Goal: Information Seeking & Learning: Learn about a topic

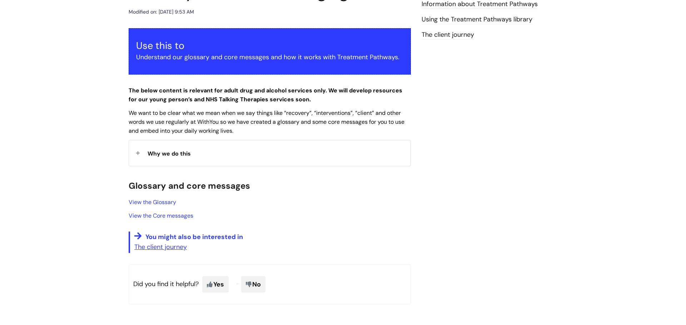
scroll to position [91, 0]
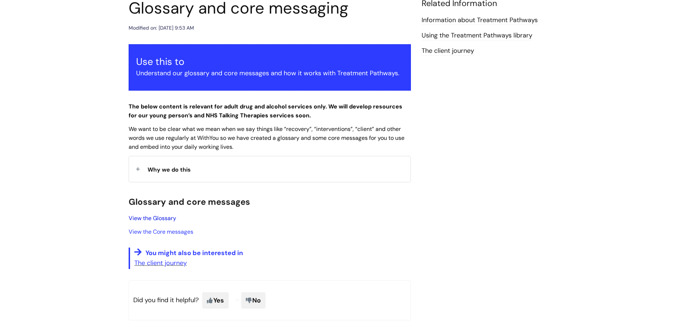
click at [166, 220] on link "View the Glossary" at bounding box center [153, 219] width 48 height 8
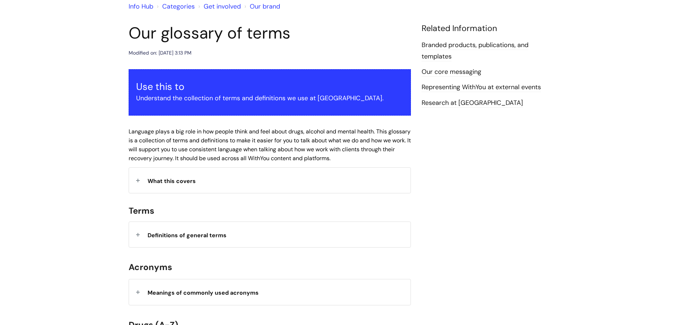
scroll to position [66, 0]
click at [169, 183] on span "What this covers" at bounding box center [172, 181] width 48 height 8
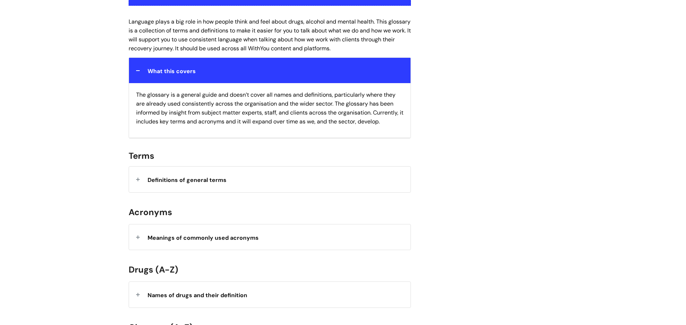
scroll to position [180, 0]
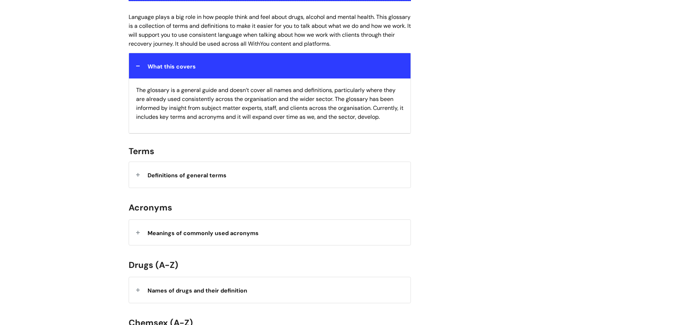
click at [170, 176] on span "Definitions of general terms" at bounding box center [187, 176] width 79 height 8
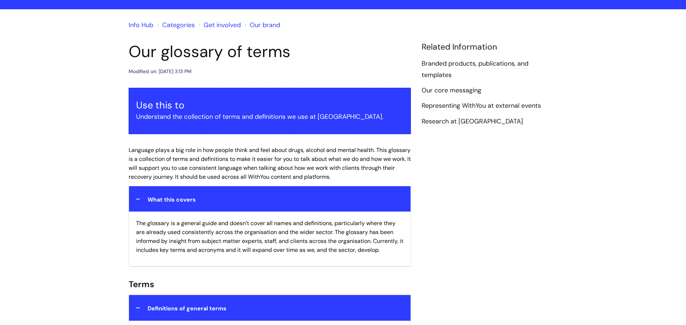
scroll to position [0, 0]
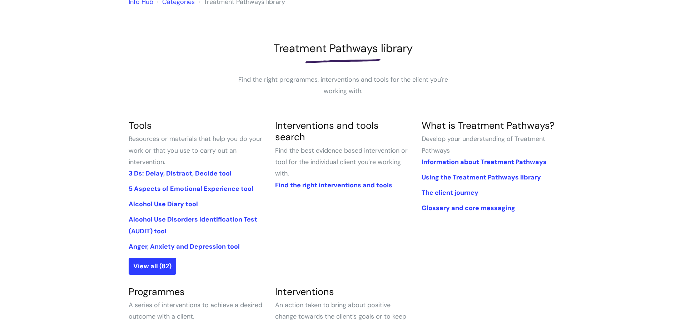
scroll to position [72, 0]
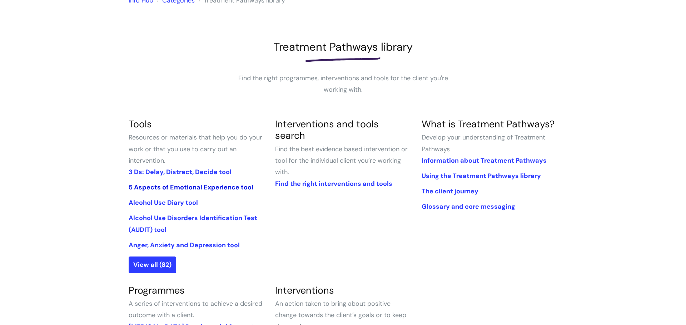
click at [215, 189] on link "5 Aspects of Emotional Experience tool" at bounding box center [191, 187] width 125 height 9
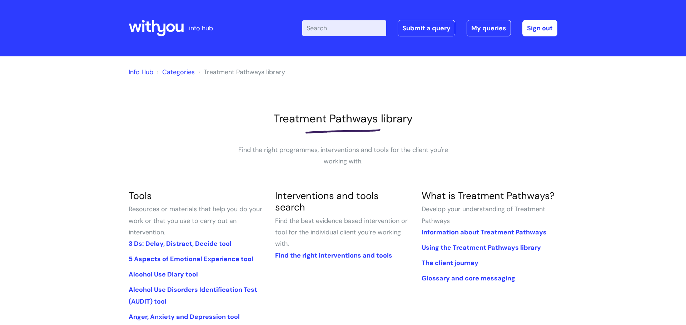
scroll to position [72, 0]
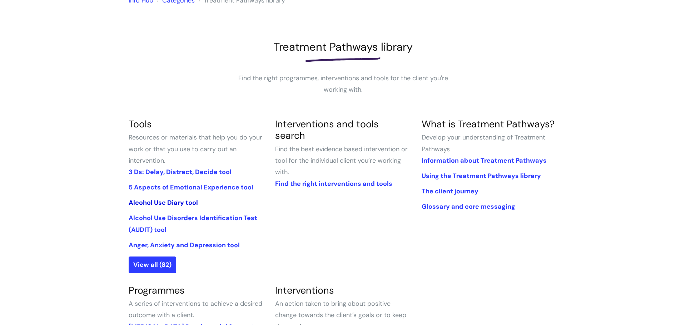
click at [164, 204] on link "Alcohol Use Diary tool" at bounding box center [163, 203] width 69 height 9
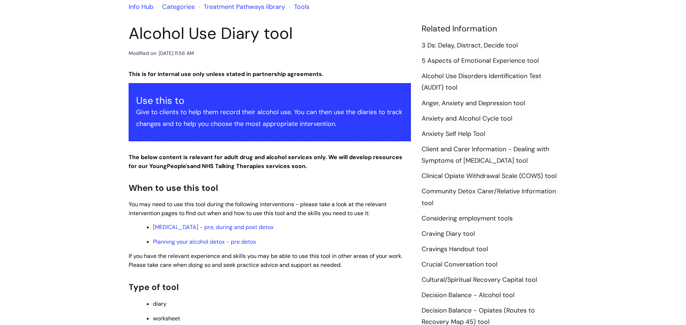
scroll to position [66, 0]
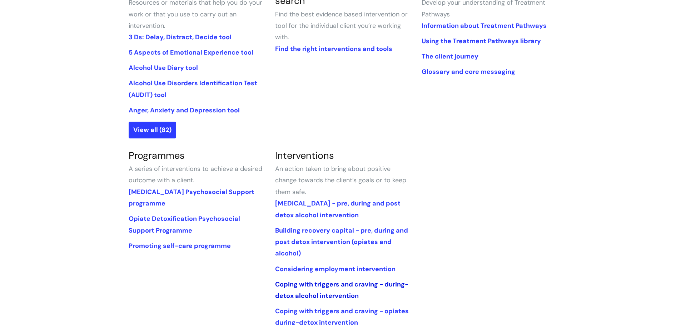
scroll to position [211, 0]
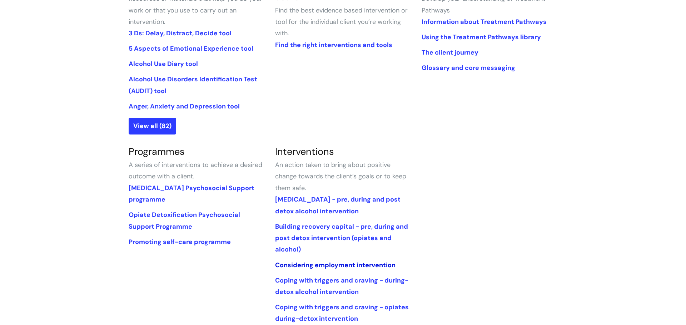
click at [299, 268] on link "Considering employment intervention" at bounding box center [335, 265] width 120 height 9
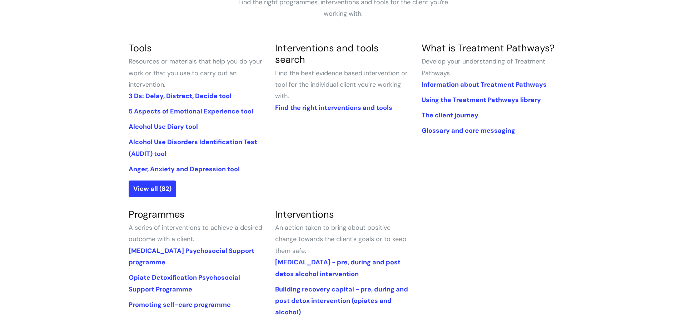
scroll to position [149, 0]
click at [144, 190] on link "View all (82)" at bounding box center [153, 188] width 48 height 16
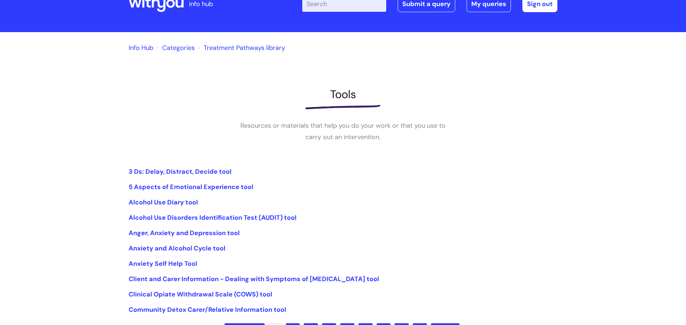
scroll to position [44, 0]
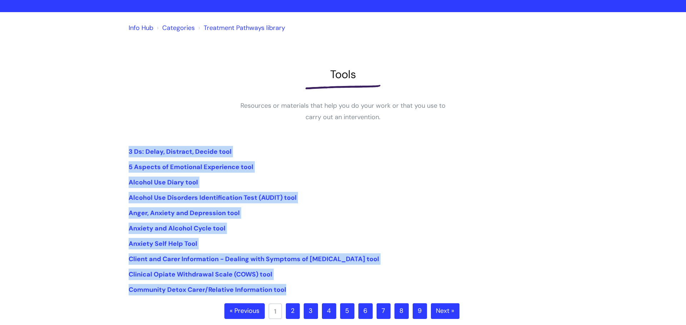
drag, startPoint x: 127, startPoint y: 153, endPoint x: 289, endPoint y: 292, distance: 213.3
click at [289, 292] on div "Info Hub Categories Treatment Pathways library Tools Resources or materials tha…" at bounding box center [343, 180] width 686 height 337
copy ul "3 Ds: Delay, Distract, Decide tool 5 Aspects of Emotional Experience tool Alcoh…"
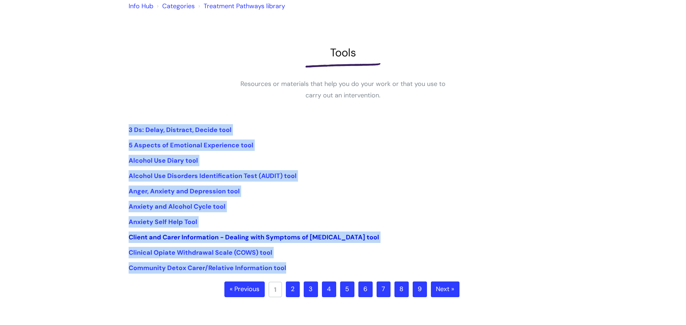
scroll to position [70, 0]
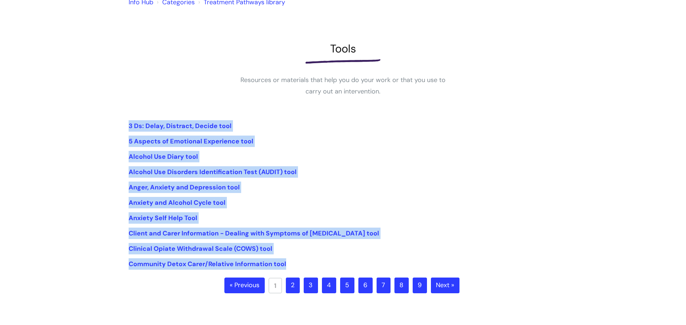
click at [296, 287] on link "2" at bounding box center [293, 286] width 14 height 16
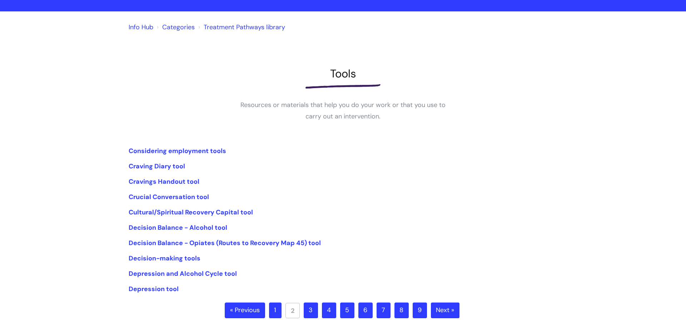
scroll to position [51, 0]
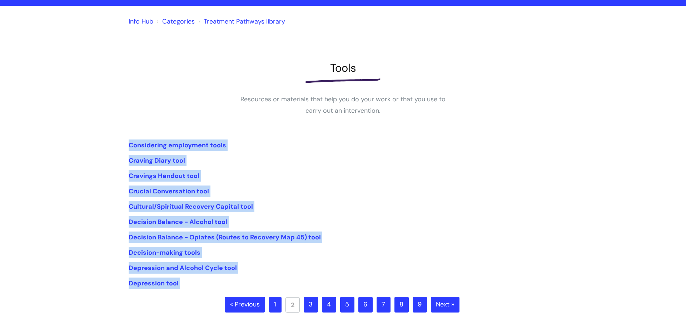
drag, startPoint x: 125, startPoint y: 144, endPoint x: 191, endPoint y: 296, distance: 166.1
click at [191, 296] on div "Info Hub Categories Treatment Pathways library Tools Resources or materials tha…" at bounding box center [343, 174] width 686 height 337
copy div "Considering employment tools Craving Diary tool Cravings Handout tool Crucial C…"
click at [315, 307] on link "3" at bounding box center [311, 305] width 14 height 16
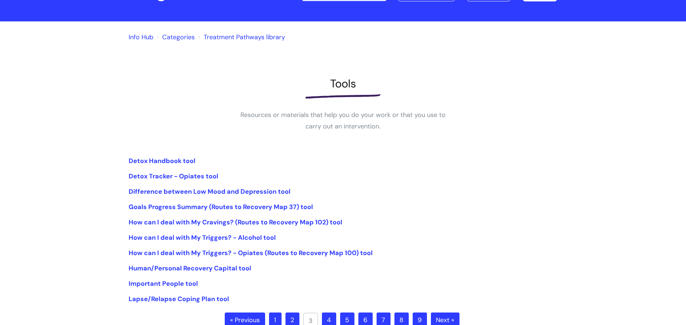
scroll to position [42, 0]
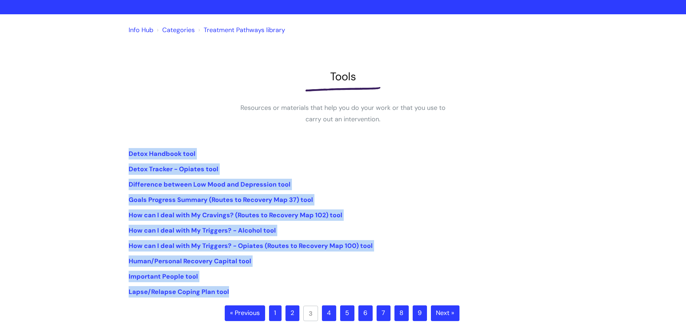
drag, startPoint x: 122, startPoint y: 151, endPoint x: 235, endPoint y: 297, distance: 185.0
click at [235, 297] on div "Info Hub Categories Treatment Pathways library Tools Resources or materials tha…" at bounding box center [343, 182] width 686 height 337
copy ul "Detox Handbook tool Detox Tracker - Opiates tool Difference between Low Mood an…"
click at [333, 316] on link "4" at bounding box center [329, 314] width 14 height 16
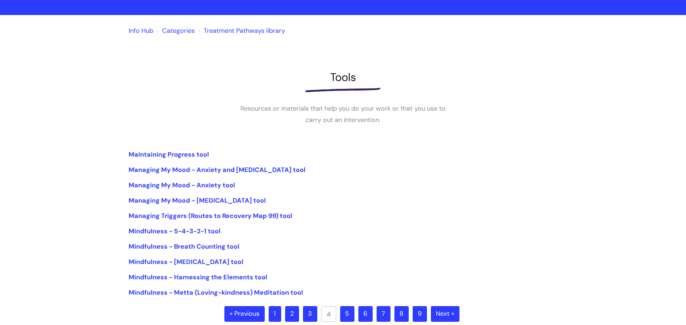
scroll to position [46, 0]
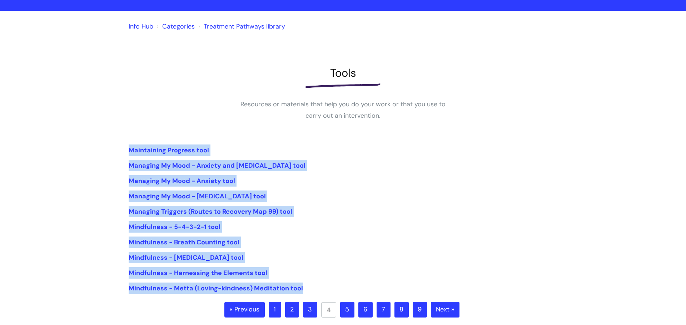
drag, startPoint x: 125, startPoint y: 149, endPoint x: 303, endPoint y: 287, distance: 225.3
click at [303, 287] on div "Info Hub Categories Treatment Pathways library Tools Resources or materials tha…" at bounding box center [343, 179] width 686 height 337
copy ul "Maintaining Progress tool Managing My Mood - Anxiety and [MEDICAL_DATA] tool Ma…"
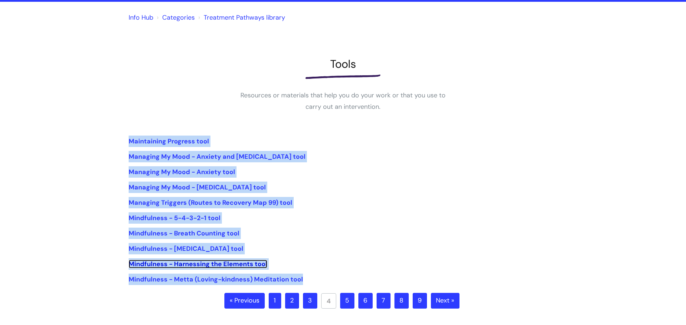
scroll to position [57, 0]
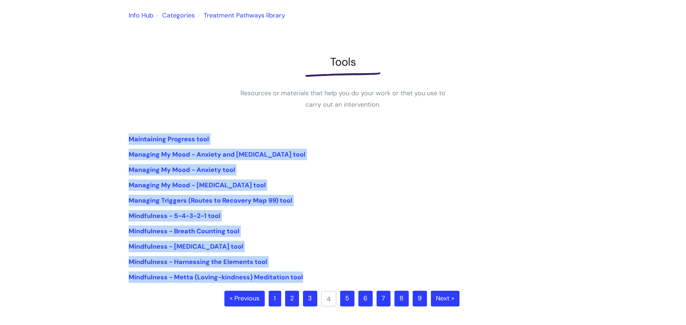
click at [352, 299] on link "5" at bounding box center [347, 299] width 14 height 16
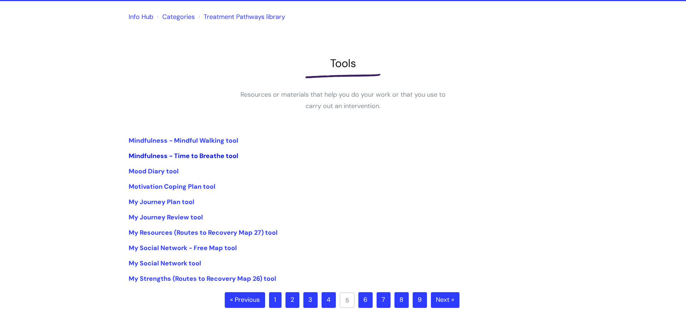
scroll to position [56, 0]
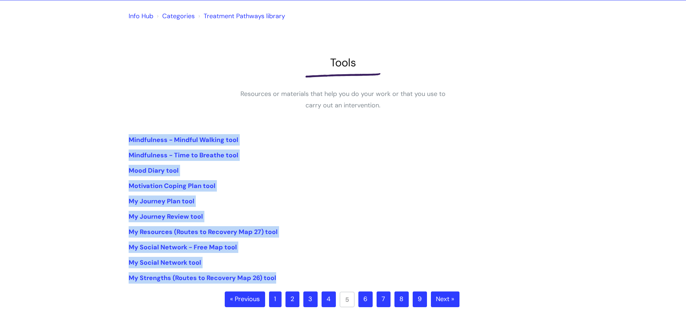
drag, startPoint x: 121, startPoint y: 139, endPoint x: 285, endPoint y: 281, distance: 217.5
click at [285, 281] on div "Info Hub Categories Treatment Pathways library Tools Resources or materials tha…" at bounding box center [343, 168] width 686 height 337
copy ul "Mindfulness - Mindful Walking tool Mindfulness - Time to Breathe tool Mood Diar…"
click at [365, 300] on link "6" at bounding box center [365, 300] width 14 height 16
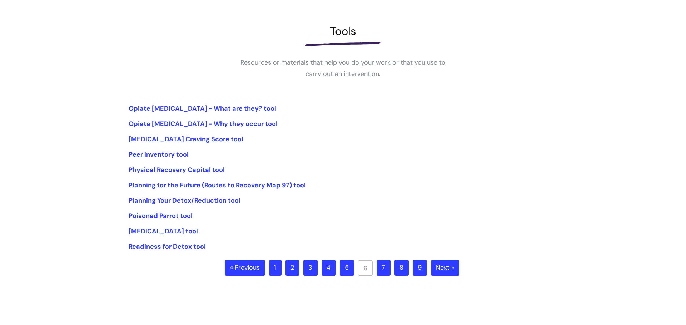
scroll to position [99, 0]
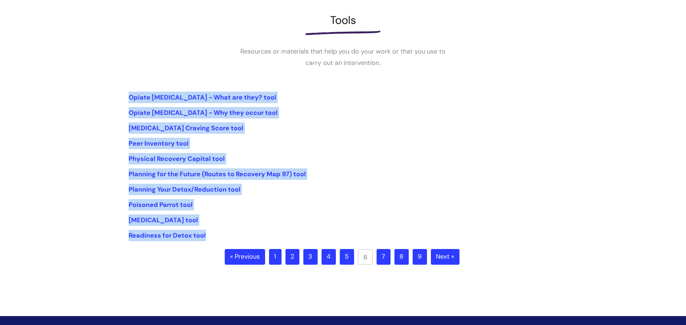
drag, startPoint x: 123, startPoint y: 91, endPoint x: 210, endPoint y: 235, distance: 168.3
click at [210, 235] on div "Info Hub Categories Treatment Pathways library Tools Resources or materials tha…" at bounding box center [343, 126] width 686 height 337
copy ul "Opiate [MEDICAL_DATA] - What are they? tool Opiate [MEDICAL_DATA] - Why they oc…"
click at [382, 256] on link "7" at bounding box center [383, 257] width 14 height 16
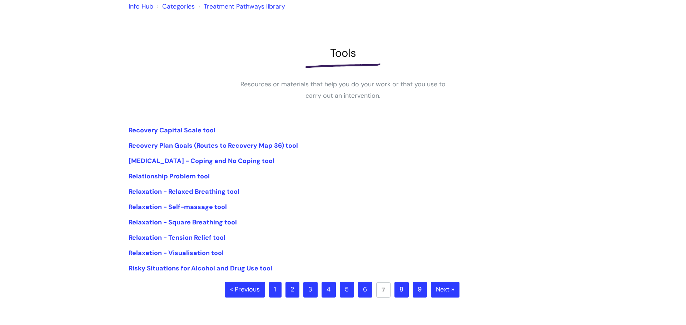
scroll to position [72, 0]
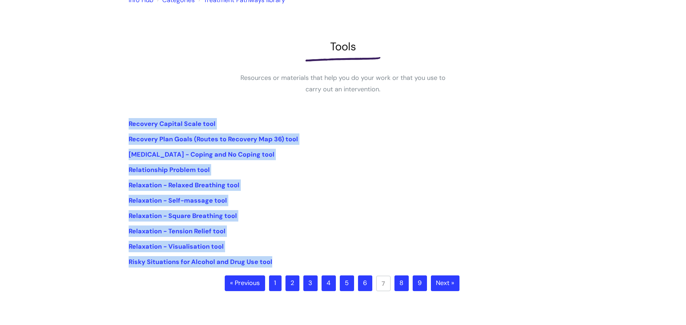
drag, startPoint x: 120, startPoint y: 120, endPoint x: 279, endPoint y: 267, distance: 216.9
click at [279, 267] on div "Info Hub Categories Treatment Pathways library Tools Resources or materials tha…" at bounding box center [343, 152] width 686 height 337
copy ul "Recovery Capital Scale tool Recovery Plan Goals (Routes to Recovery Map 36) too…"
click at [399, 288] on link "8" at bounding box center [401, 284] width 14 height 16
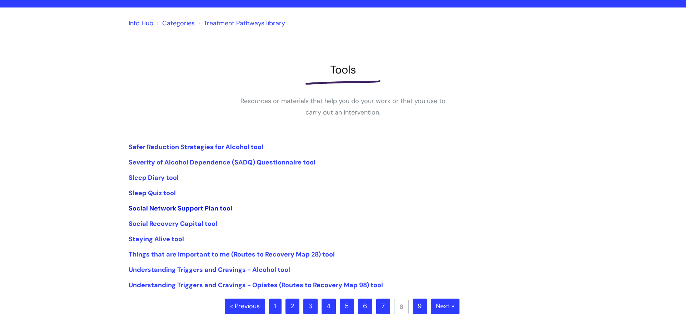
scroll to position [56, 0]
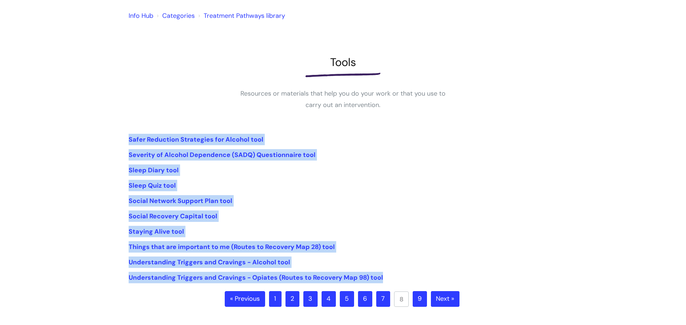
drag, startPoint x: 121, startPoint y: 139, endPoint x: 386, endPoint y: 279, distance: 299.8
click at [386, 279] on div "Info Hub Categories Treatment Pathways library Tools Resources or materials tha…" at bounding box center [343, 168] width 686 height 337
copy ul "Safer Reduction Strategies for Alcohol tool Severity of Alcohol Dependence (SAD…"
click at [421, 298] on link "9" at bounding box center [420, 299] width 14 height 16
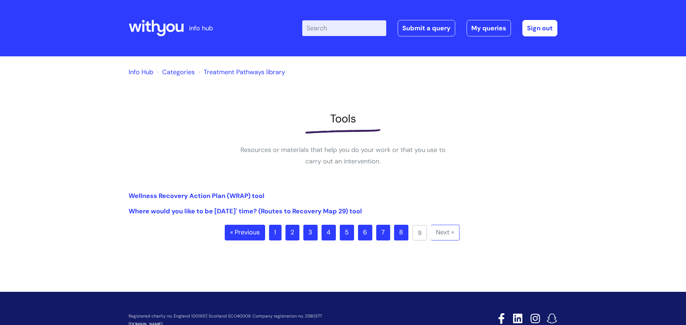
drag, startPoint x: 124, startPoint y: 191, endPoint x: 387, endPoint y: 214, distance: 264.6
click at [387, 214] on div "Info Hub Categories Treatment Pathways library Tools Resources or materials tha…" at bounding box center [343, 163] width 686 height 214
copy ul "Wellness Recovery Action Plan (WRAP) tool Where would you like to be in 5 years…"
click at [224, 72] on link "Treatment Pathways library" at bounding box center [244, 72] width 81 height 9
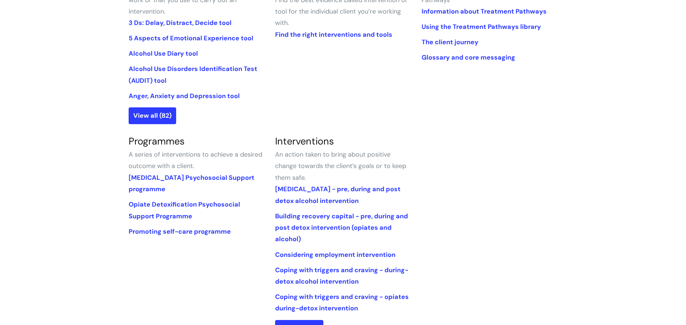
scroll to position [223, 0]
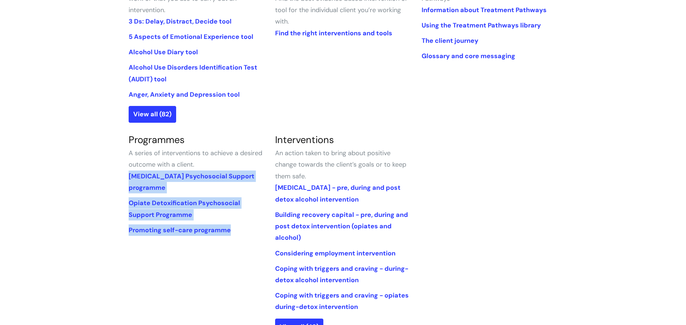
drag, startPoint x: 238, startPoint y: 233, endPoint x: 123, endPoint y: 176, distance: 128.7
click at [123, 176] on section "Programmes A series of interventions to achieve a desired outcome with a client…" at bounding box center [196, 188] width 146 height 108
copy ul "Alcohol Detoxification Psychosocial Support programme Opiate Detoxification Psy…"
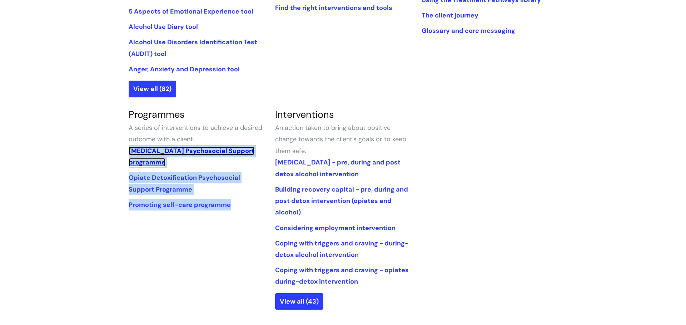
scroll to position [248, 0]
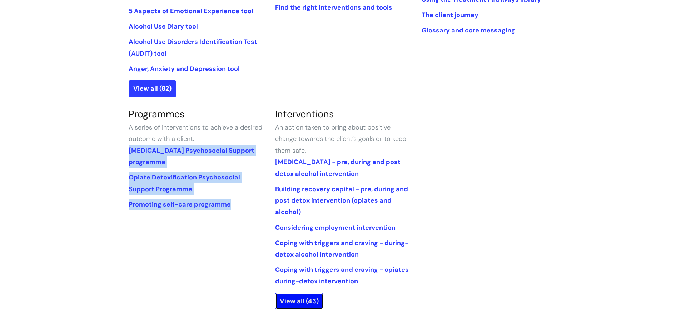
click at [309, 298] on link "View all (43)" at bounding box center [299, 301] width 48 height 16
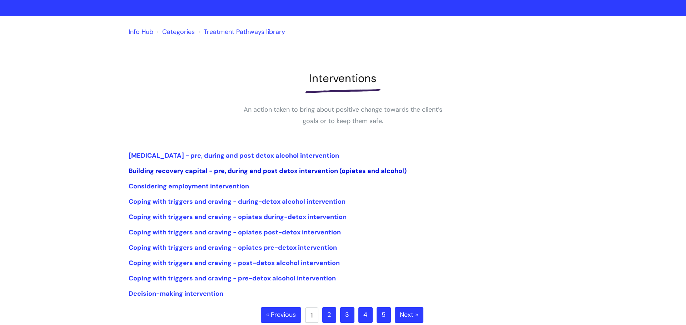
scroll to position [55, 0]
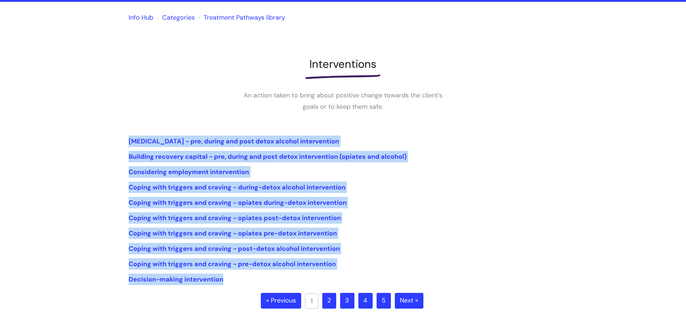
drag, startPoint x: 122, startPoint y: 140, endPoint x: 325, endPoint y: 280, distance: 246.1
click at [325, 280] on div "Info Hub Categories Treatment Pathways library Interventions An action taken to…" at bounding box center [343, 170] width 686 height 337
copy ul "[MEDICAL_DATA] - pre, during and post detox alcohol intervention Building recov…"
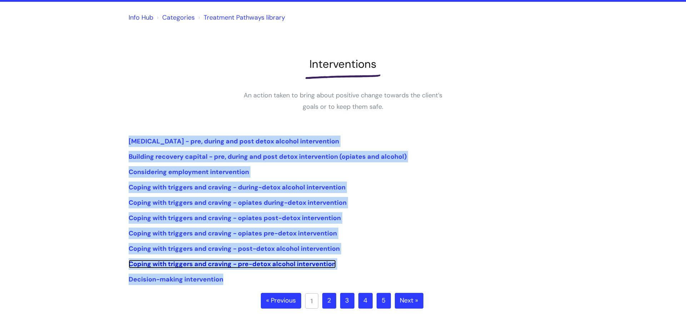
copy ul "Alcohol Withdrawal Syndrome - pre, during and post detox alcohol intervention B…"
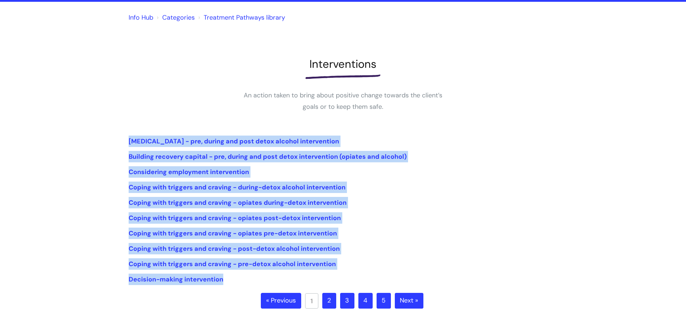
click at [331, 300] on link "2" at bounding box center [329, 301] width 14 height 16
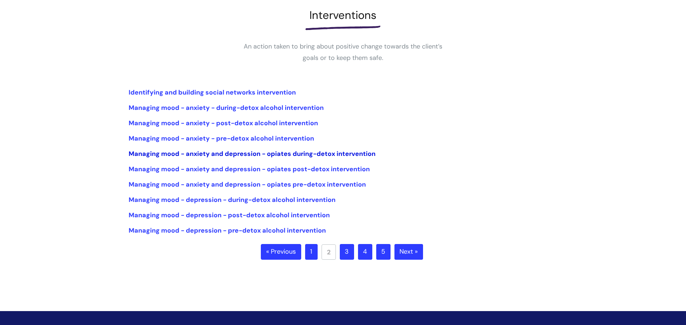
scroll to position [107, 0]
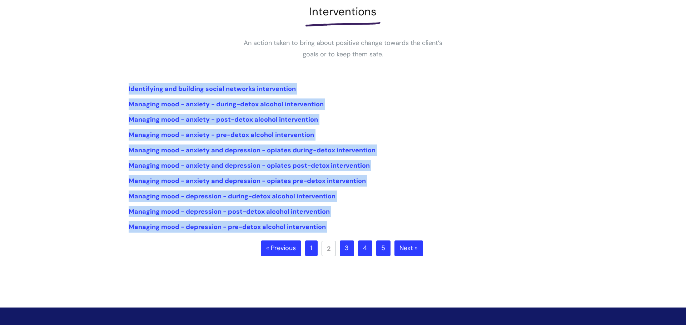
drag, startPoint x: 124, startPoint y: 86, endPoint x: 330, endPoint y: 234, distance: 253.2
click at [330, 234] on div "Info Hub Categories Treatment Pathways library Interventions An action taken to…" at bounding box center [343, 117] width 686 height 337
copy div "Identifying and building social networks intervention Managing mood - anxiety -…"
click at [349, 250] on link "3" at bounding box center [347, 249] width 14 height 16
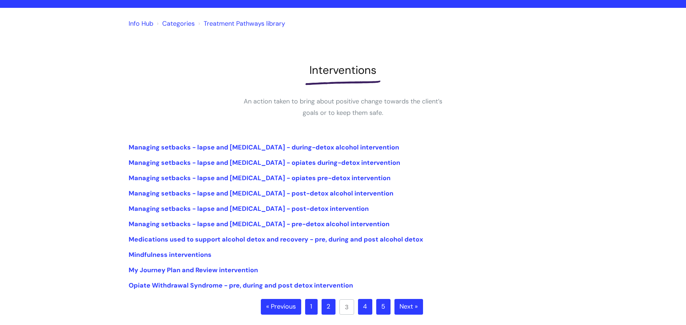
scroll to position [57, 0]
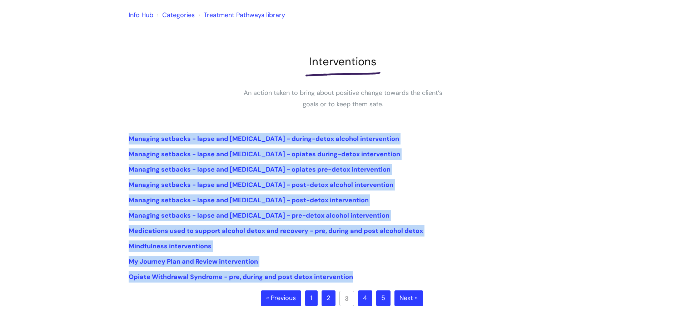
drag, startPoint x: 118, startPoint y: 139, endPoint x: 354, endPoint y: 280, distance: 275.6
click at [354, 280] on div "Info Hub Categories Treatment Pathways library Interventions An action taken to…" at bounding box center [343, 167] width 686 height 337
copy ul "Managing setbacks - lapse and relapse - during-detox alcohol intervention Manag…"
click at [365, 301] on link "4" at bounding box center [365, 299] width 14 height 16
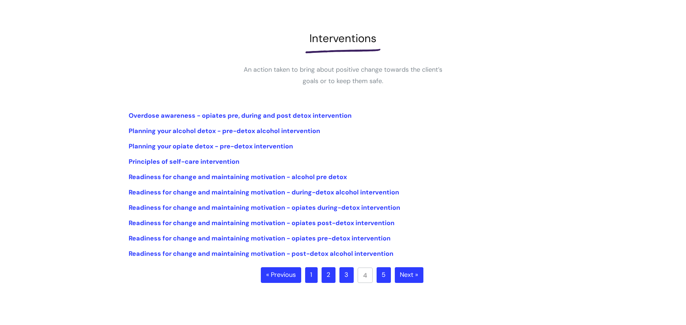
scroll to position [98, 0]
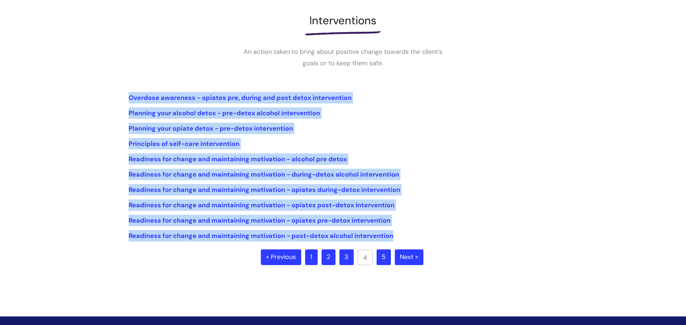
drag, startPoint x: 122, startPoint y: 93, endPoint x: 416, endPoint y: 237, distance: 327.5
click at [416, 237] on div "Info Hub Categories Treatment Pathways library Interventions An action taken to…" at bounding box center [343, 126] width 686 height 337
copy ul "Overdose awareness - opiates pre, during and post detox intervention Planning y…"
click at [382, 259] on link "5" at bounding box center [383, 258] width 14 height 16
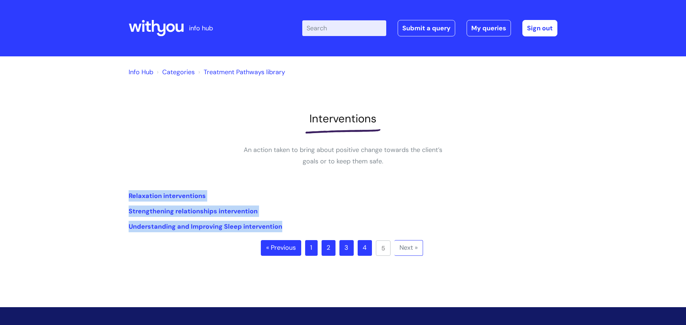
drag, startPoint x: 120, startPoint y: 195, endPoint x: 285, endPoint y: 229, distance: 169.2
click at [285, 229] on div "Info Hub Categories Treatment Pathways library Interventions An action taken to…" at bounding box center [343, 171] width 686 height 230
copy ul "Relaxation interventions Strengthening relationships intervention Understanding…"
click at [223, 72] on link "Treatment Pathways library" at bounding box center [244, 72] width 81 height 9
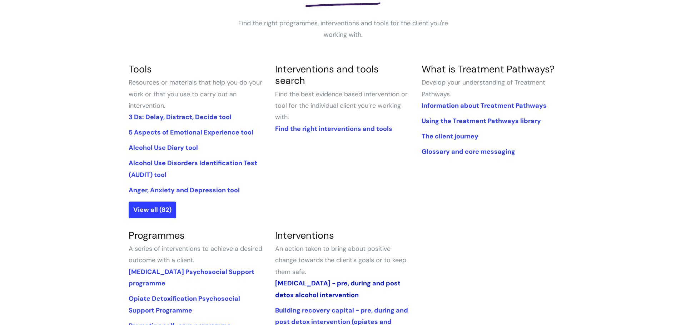
scroll to position [116, 0]
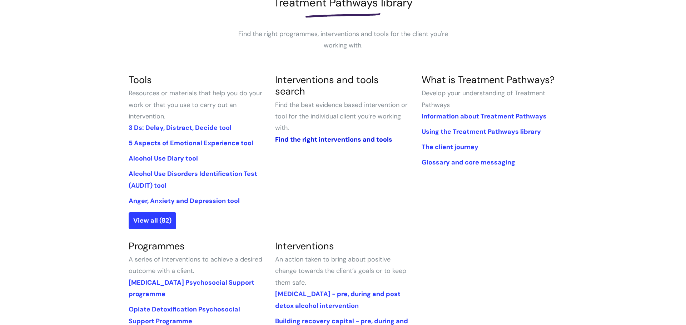
click at [307, 135] on link "Find the right interventions and tools" at bounding box center [333, 139] width 117 height 9
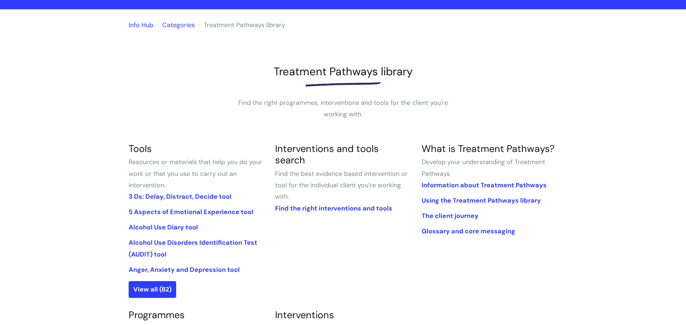
scroll to position [45, 0]
